Goal: Transaction & Acquisition: Book appointment/travel/reservation

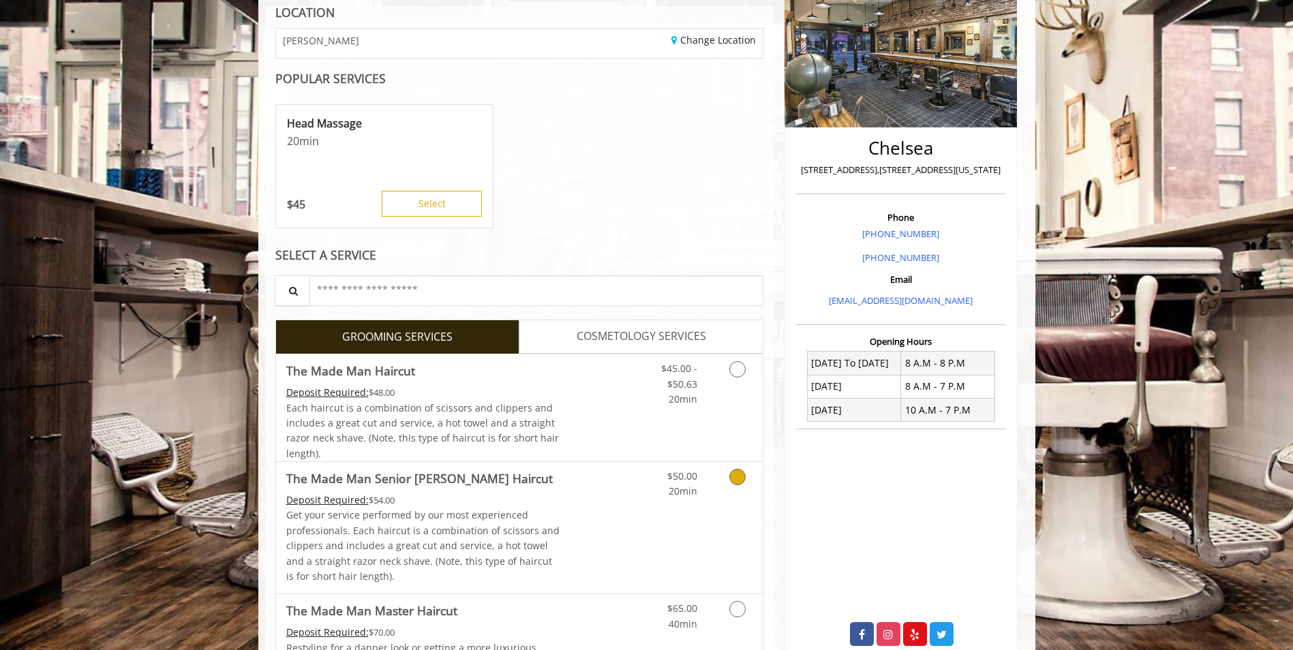
click at [671, 513] on div "$50.00 20min" at bounding box center [702, 528] width 122 height 132
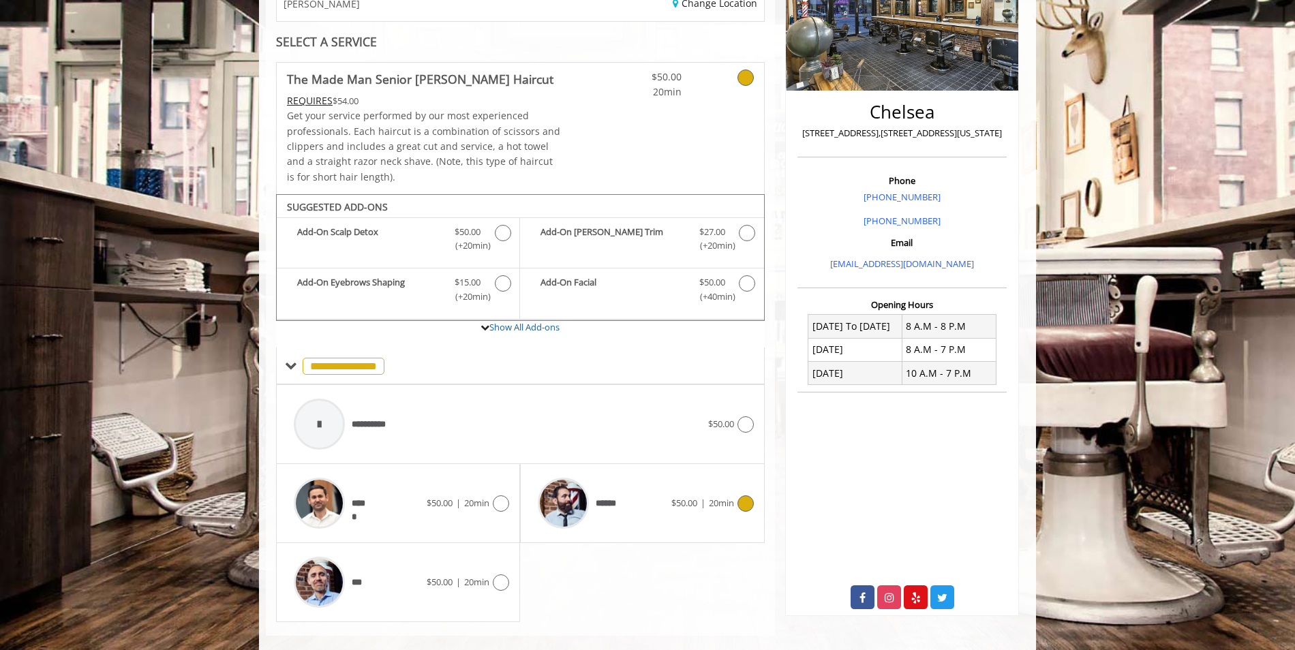
scroll to position [261, 0]
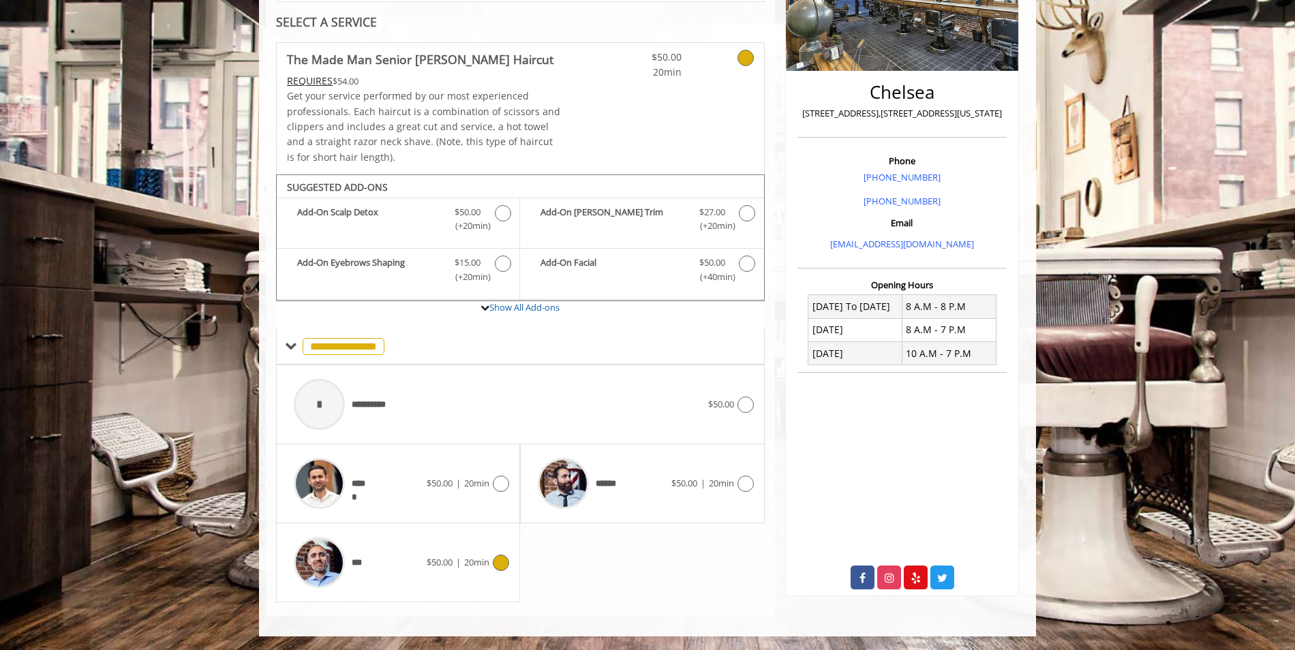
click at [465, 550] on div "*** $50.00 | 20min" at bounding box center [398, 562] width 222 height 65
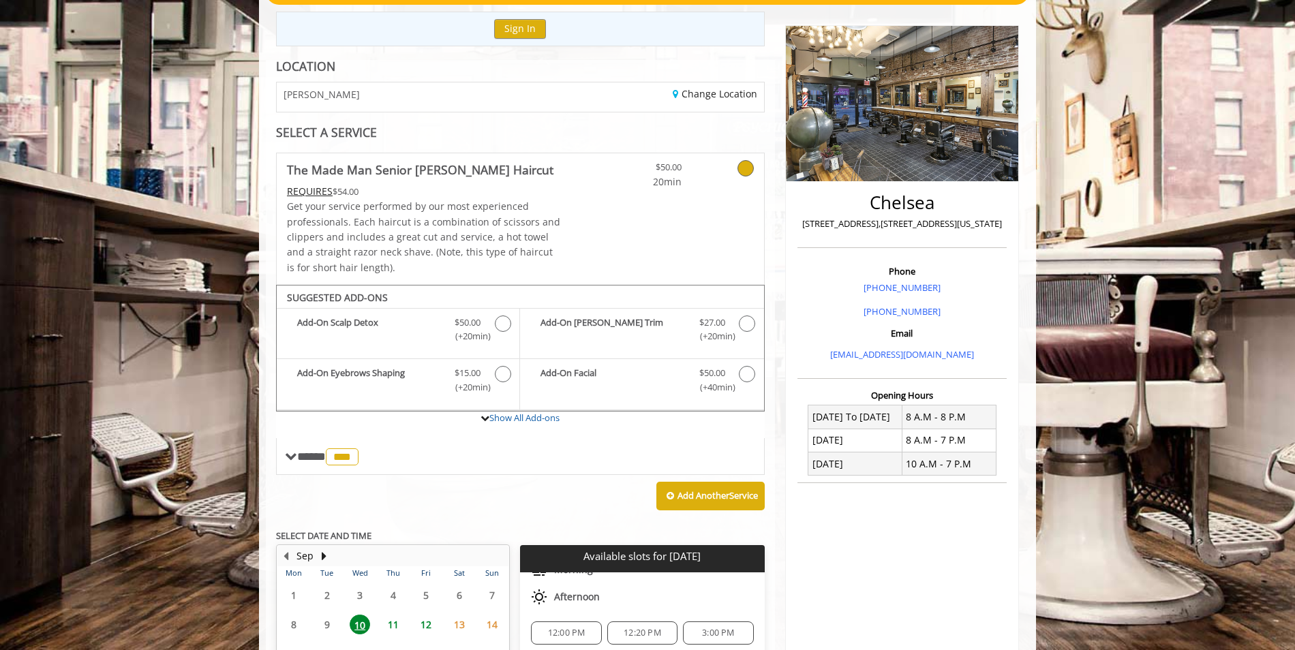
scroll to position [142, 0]
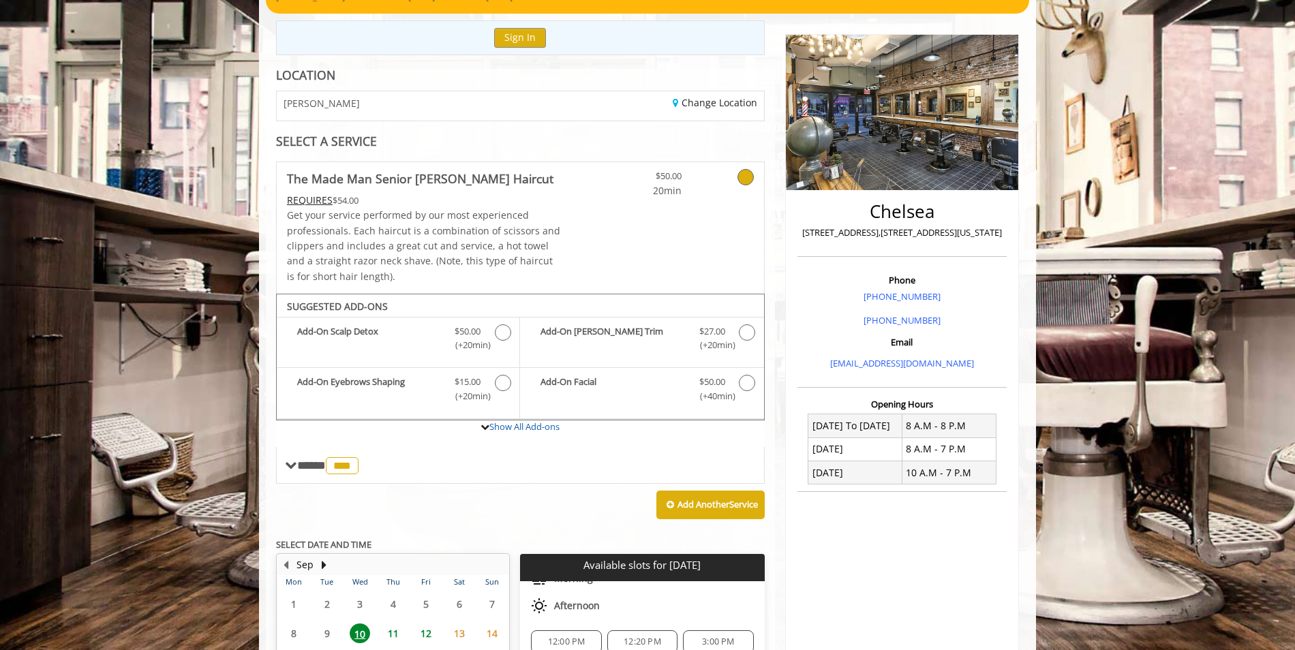
click at [811, 231] on p "[STREET_ADDRESS],[STREET_ADDRESS][US_STATE]" at bounding box center [902, 233] width 202 height 14
drag, startPoint x: 811, startPoint y: 231, endPoint x: 877, endPoint y: 232, distance: 66.1
click at [877, 232] on p "[STREET_ADDRESS],[STREET_ADDRESS][US_STATE]" at bounding box center [902, 233] width 202 height 14
copy p "[STREET_ADDRESS]"
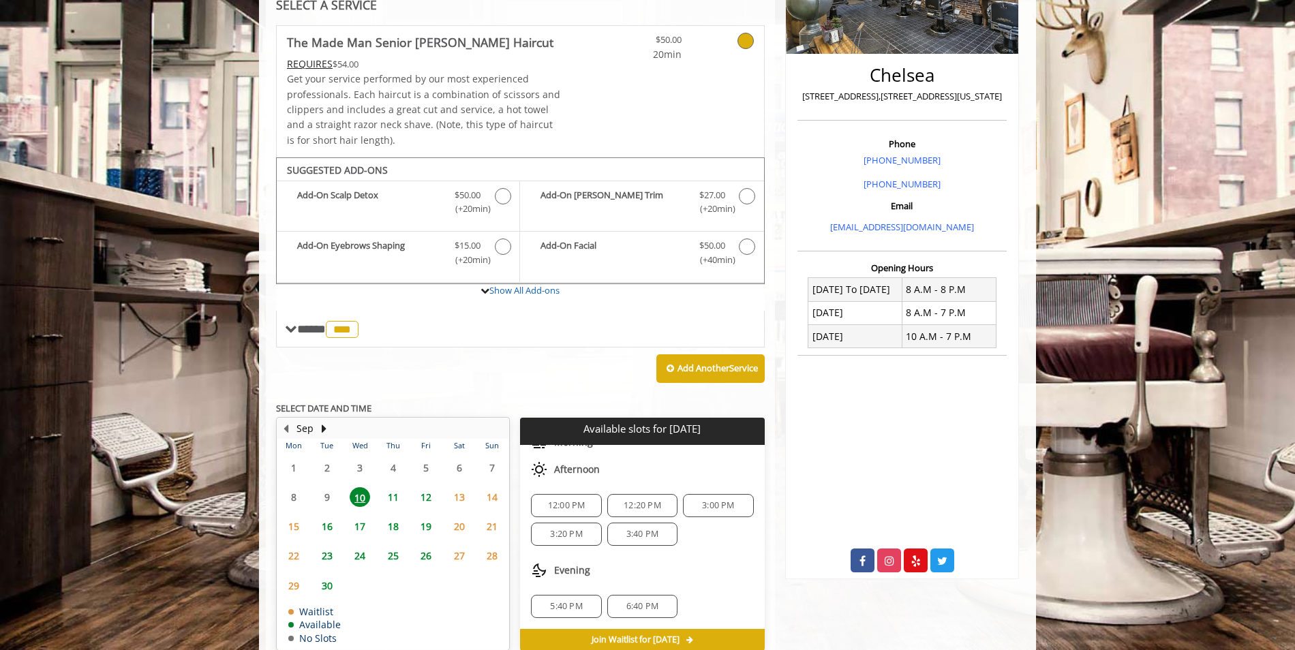
click at [395, 498] on span "11" at bounding box center [393, 497] width 20 height 20
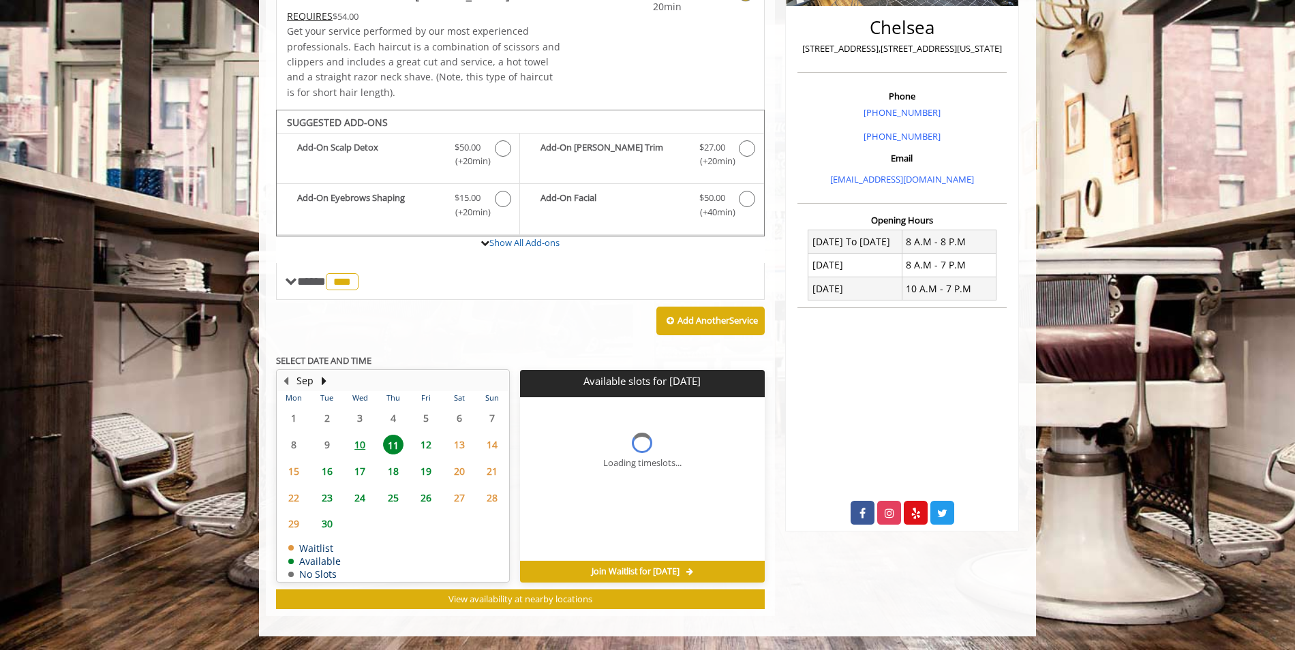
scroll to position [346, 0]
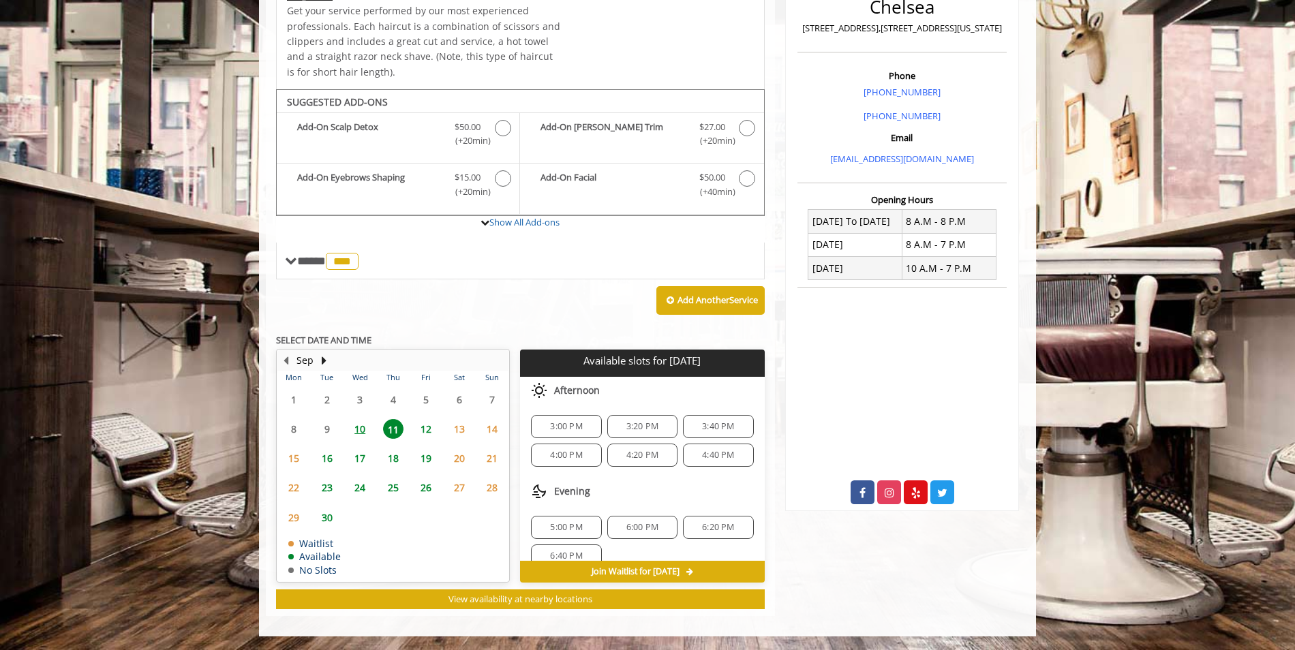
click at [361, 431] on span "10" at bounding box center [360, 429] width 20 height 20
